Goal: Navigation & Orientation: Understand site structure

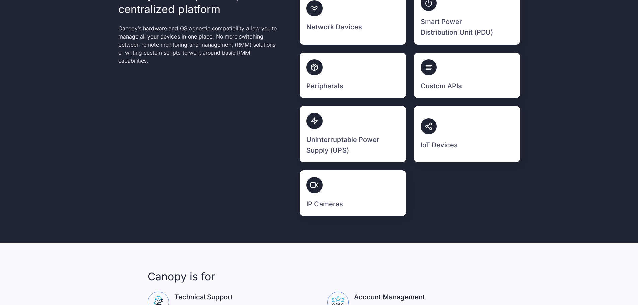
scroll to position [234, 0]
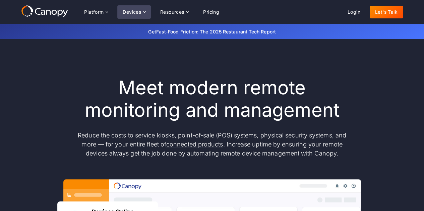
click at [145, 10] on icon at bounding box center [144, 11] width 5 height 5
